Goal: Task Accomplishment & Management: Manage account settings

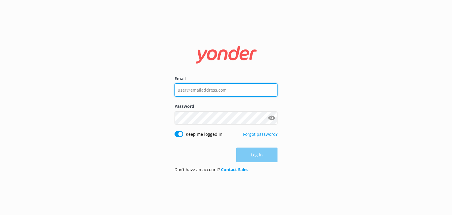
click at [237, 89] on input "Email" at bounding box center [225, 89] width 103 height 13
type input "[EMAIL_ADDRESS][DOMAIN_NAME]"
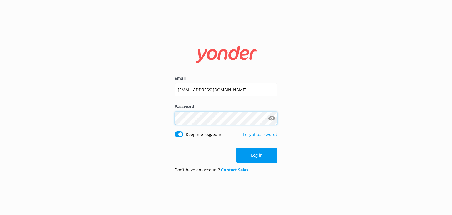
click button "Log in" at bounding box center [256, 155] width 41 height 15
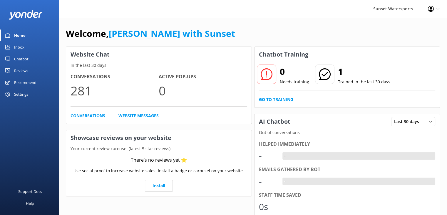
click at [25, 46] on link "Inbox" at bounding box center [29, 47] width 59 height 12
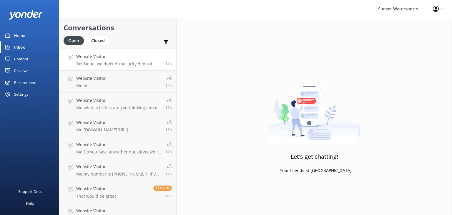
click at [98, 65] on p "Bot: Nope, we don't do security deposit holds for our tours. You just need to p…" at bounding box center [118, 63] width 85 height 5
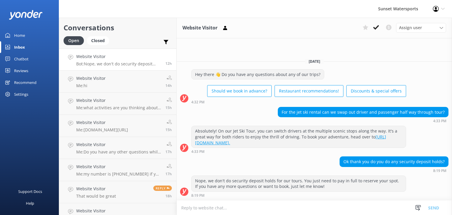
click at [91, 63] on p "Bot: Nope, we don't do security deposit holds for our tours. You just need to p…" at bounding box center [118, 63] width 85 height 5
click at [102, 81] on h4 "Website Visitor" at bounding box center [90, 78] width 29 height 6
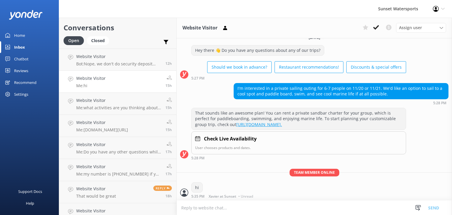
scroll to position [37, 0]
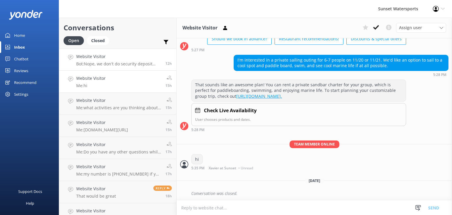
click at [119, 61] on div "Website Visitor Bot: Nope, we don't do security deposit holds for our tours. Yo…" at bounding box center [118, 59] width 85 height 13
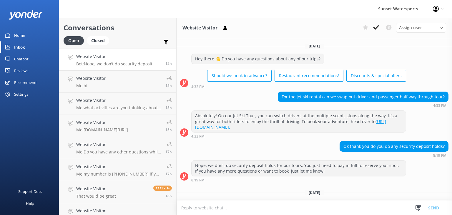
scroll to position [12, 0]
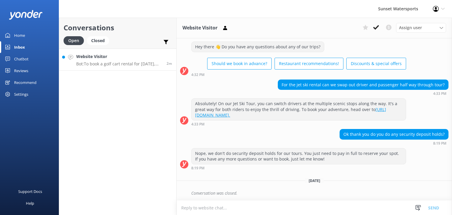
click at [107, 64] on p "Bot: To book a golf cart rental for November 29, please call our office at 305-…" at bounding box center [119, 63] width 86 height 5
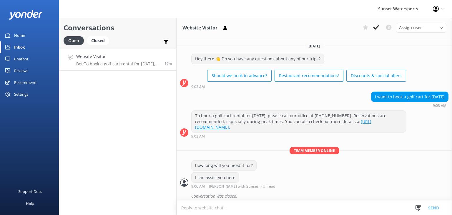
scroll to position [3, 0]
